Goal: Navigation & Orientation: Find specific page/section

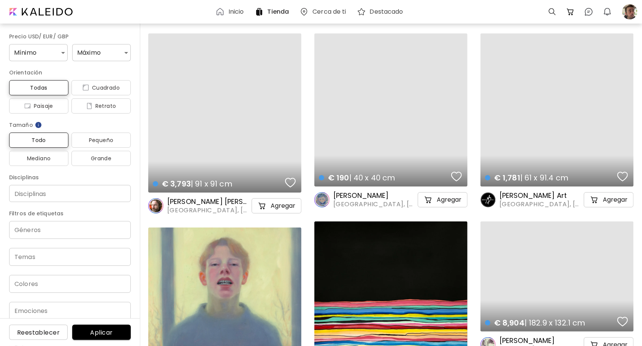
click at [237, 9] on h6 "Inicio" at bounding box center [236, 12] width 16 height 6
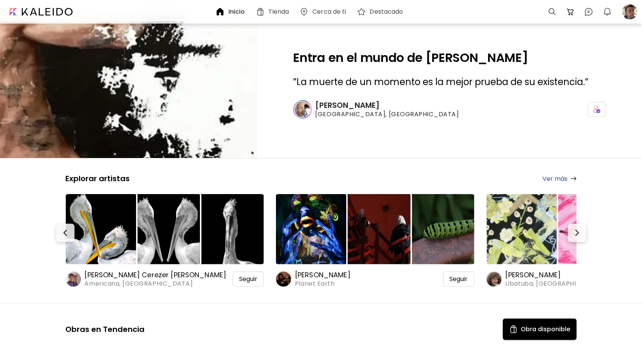
click at [534, 275] on h6 "[PERSON_NAME]" at bounding box center [555, 274] width 101 height 9
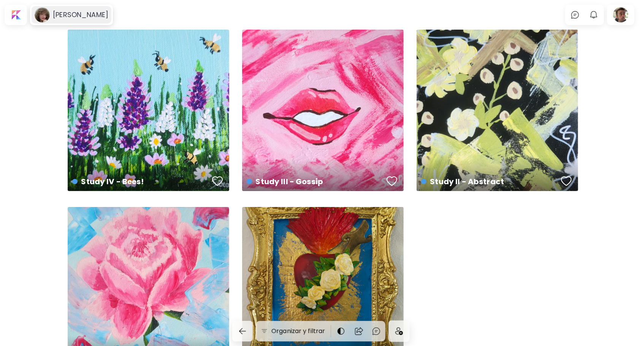
click at [85, 14] on h6 "[PERSON_NAME]" at bounding box center [80, 14] width 55 height 9
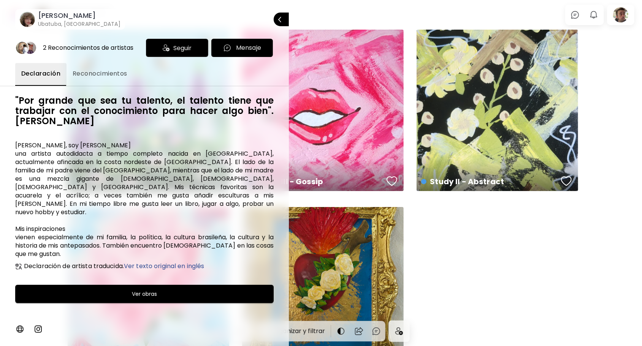
click at [36, 327] on img at bounding box center [37, 328] width 9 height 9
